Goal: Transaction & Acquisition: Purchase product/service

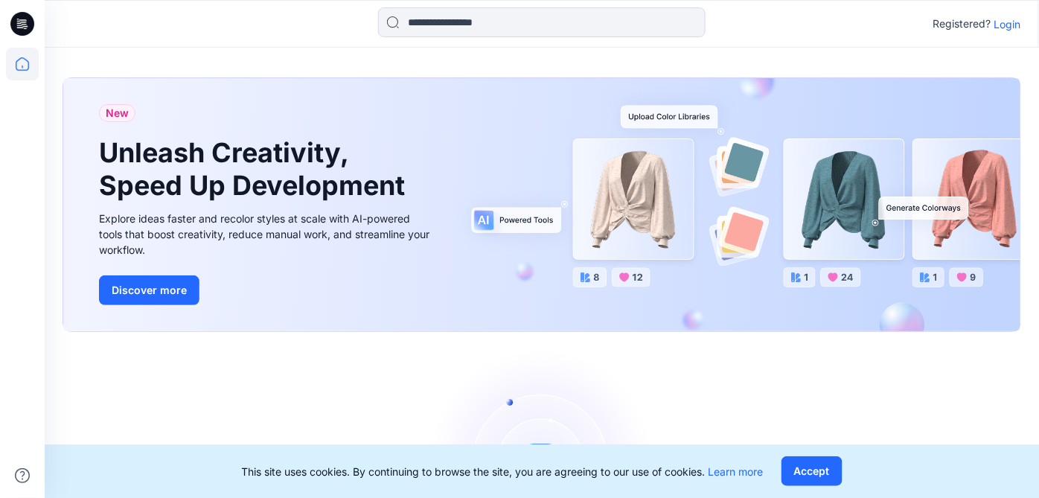
click at [1002, 15] on div "Registered? Login" at bounding box center [977, 24] width 88 height 18
click at [1002, 19] on p "Login" at bounding box center [1008, 24] width 27 height 16
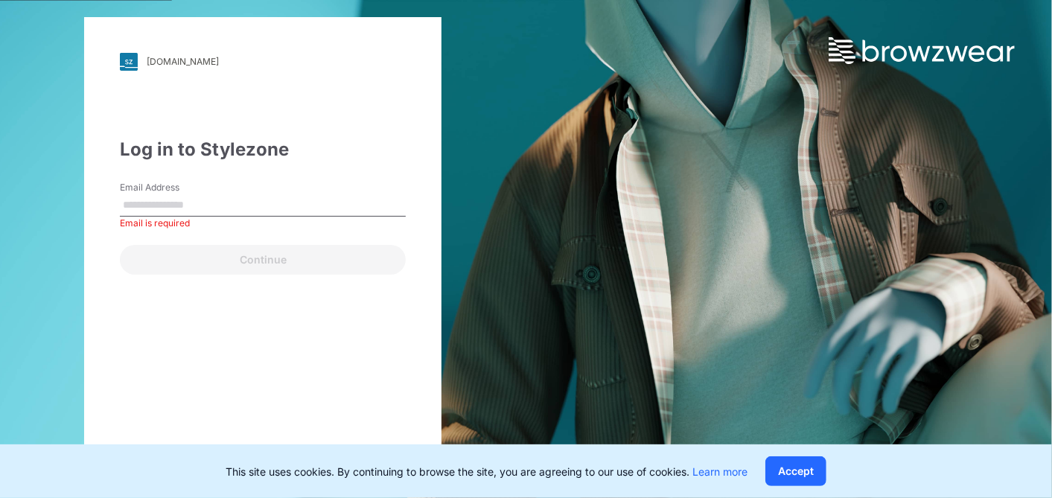
click at [153, 189] on label "Email Address" at bounding box center [172, 187] width 104 height 13
click at [153, 194] on input "Email Address" at bounding box center [263, 205] width 286 height 22
click at [180, 202] on input "Email Address" at bounding box center [263, 205] width 286 height 22
type input "**********"
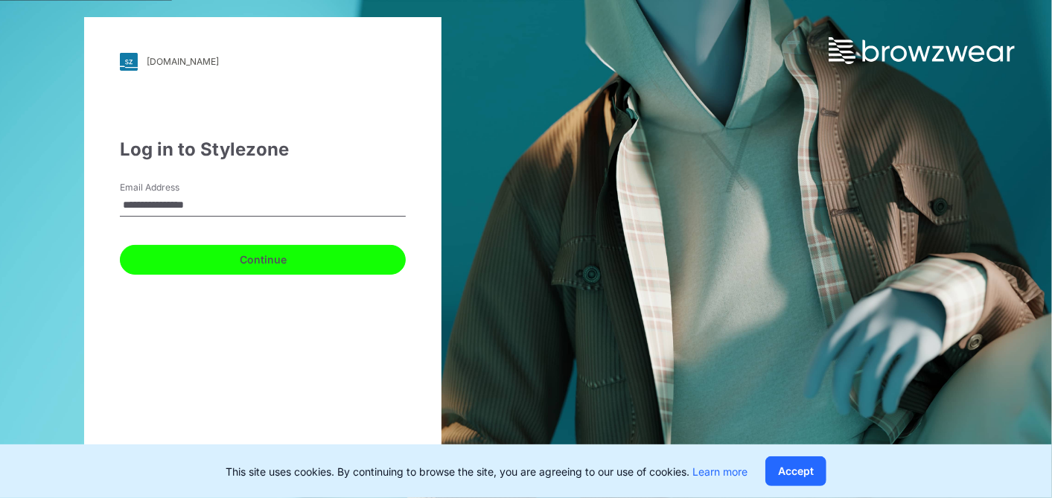
click at [229, 261] on button "Continue" at bounding box center [263, 260] width 286 height 30
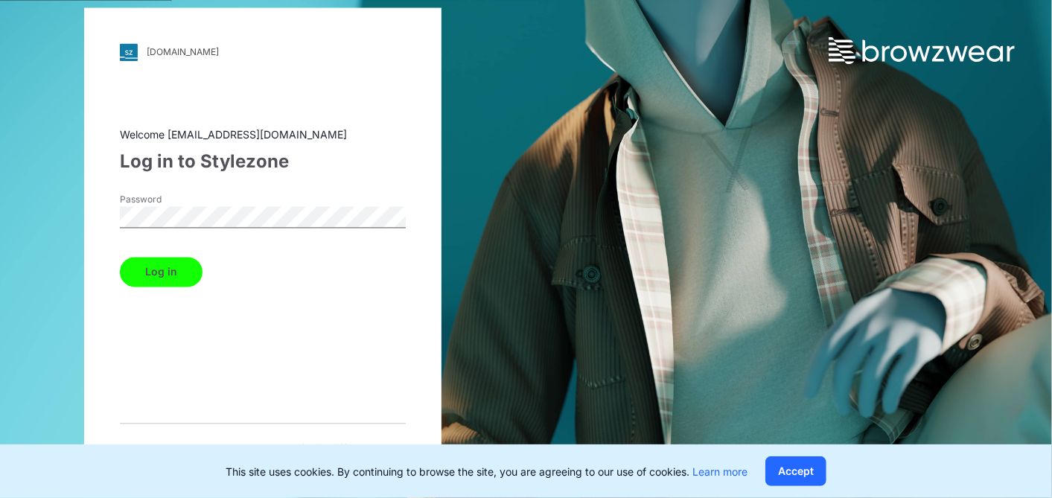
click at [183, 280] on button "Log in" at bounding box center [161, 272] width 83 height 30
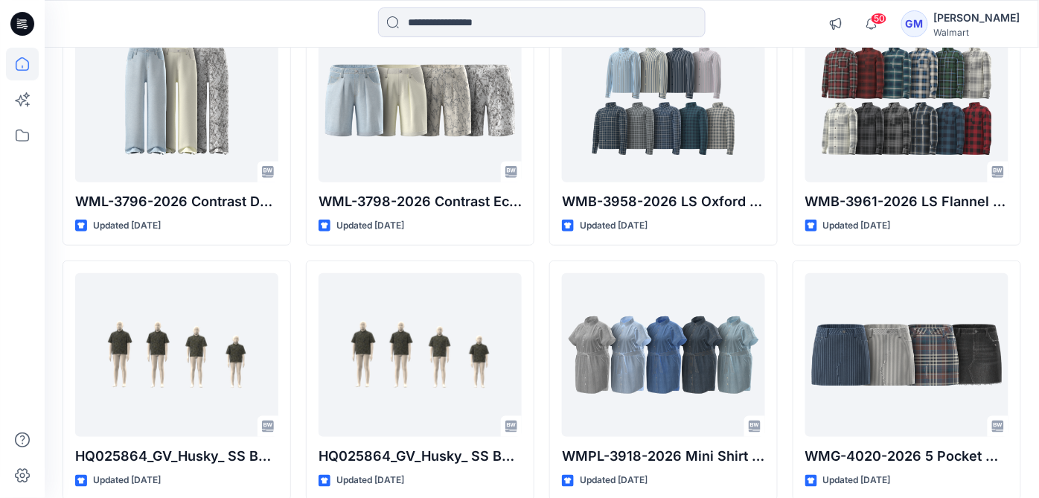
scroll to position [1737, 0]
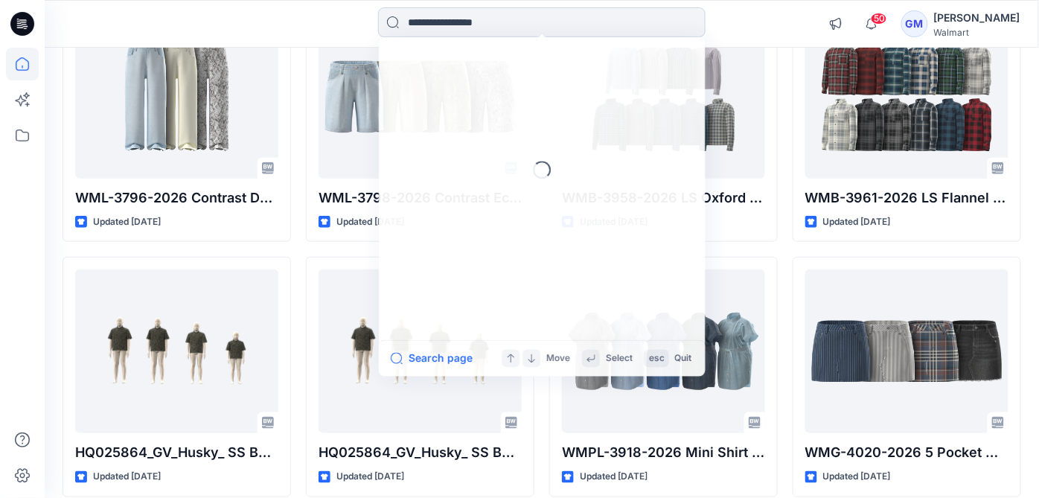
click at [467, 13] on input at bounding box center [542, 22] width 328 height 30
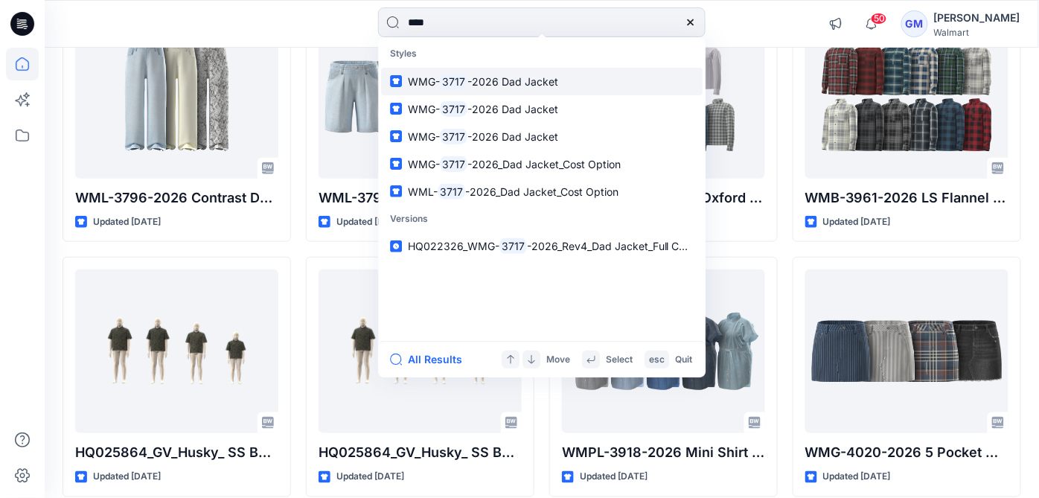
type input "****"
click at [519, 83] on span "-2026 Dad Jacket" at bounding box center [512, 81] width 91 height 13
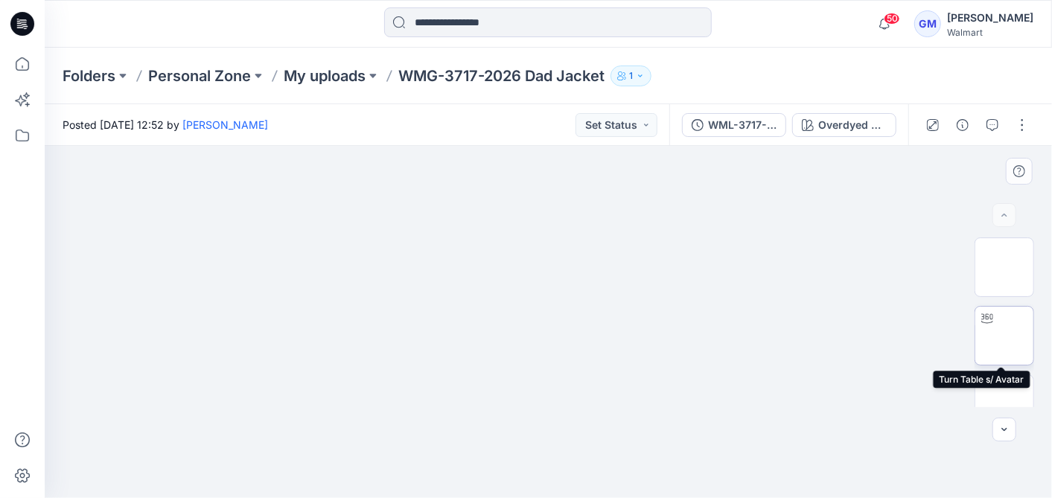
click at [1004, 336] on img at bounding box center [1004, 336] width 0 height 0
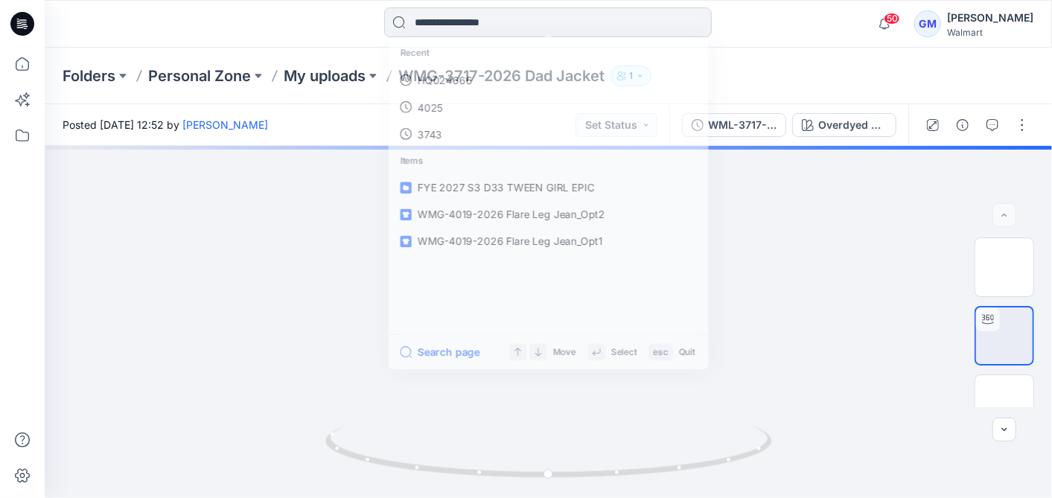
click at [505, 22] on input at bounding box center [548, 22] width 328 height 30
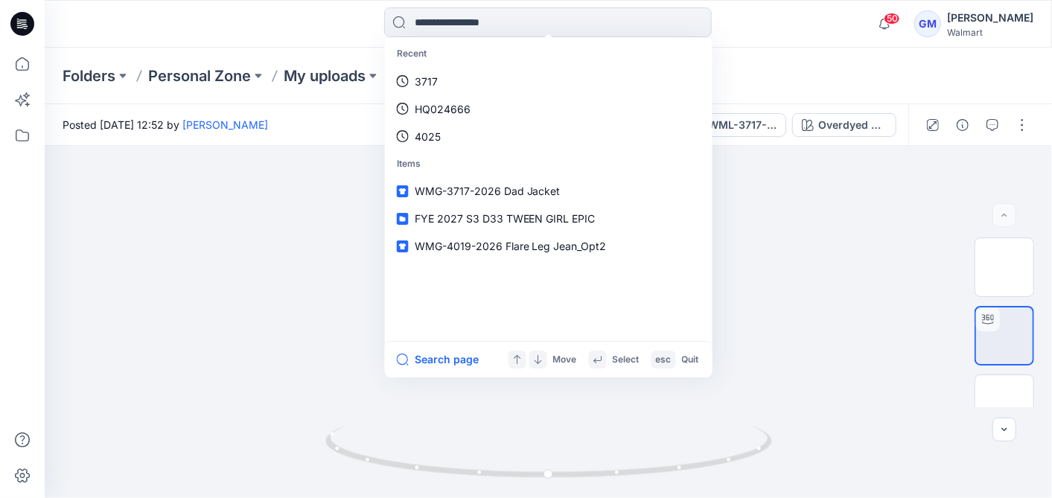
click at [486, 66] on p "Recent" at bounding box center [549, 54] width 322 height 28
click at [484, 76] on link "3717" at bounding box center [549, 82] width 322 height 28
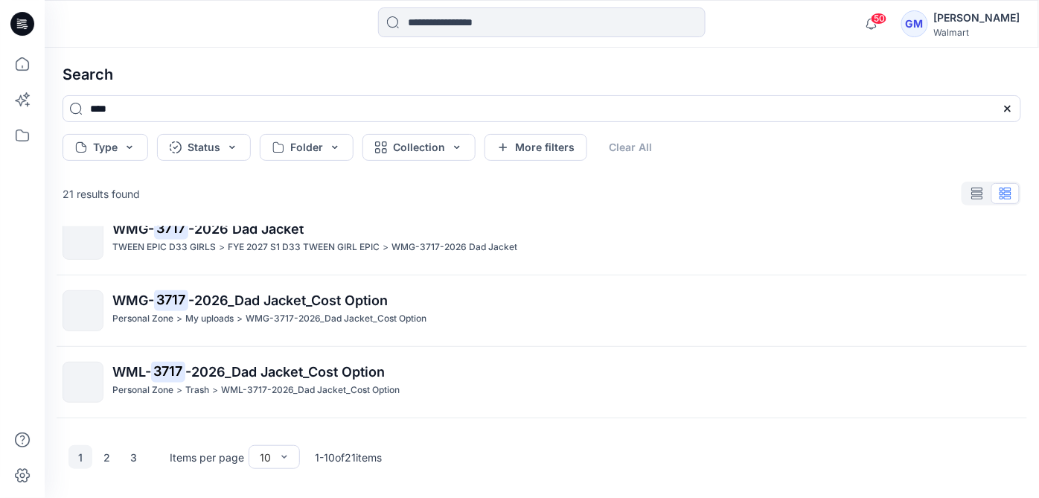
scroll to position [83, 0]
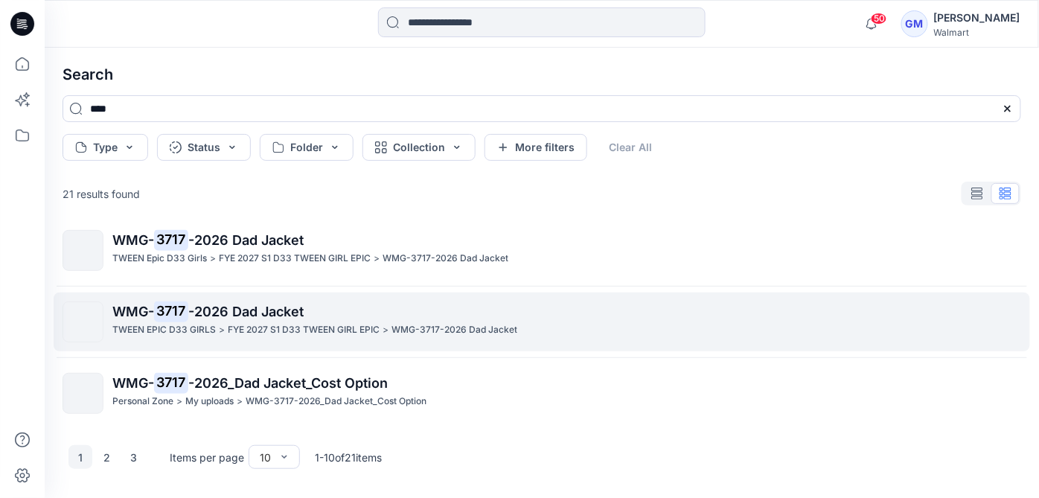
click at [502, 328] on p "WMG-3717-2026 Dad Jacket" at bounding box center [455, 330] width 126 height 16
